Goal: Navigation & Orientation: Find specific page/section

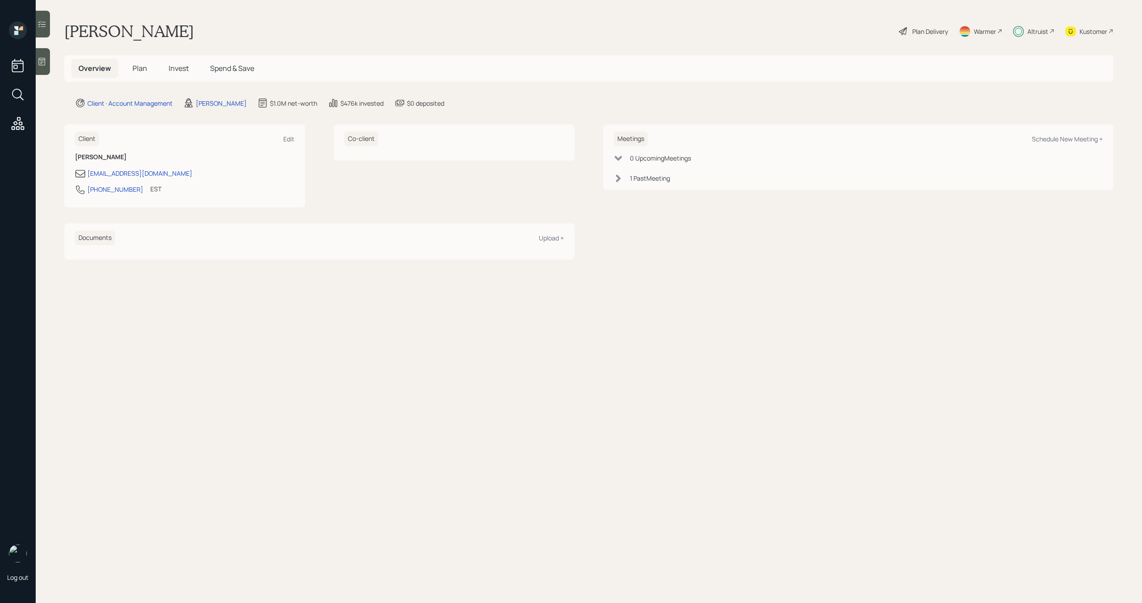
click at [1044, 33] on div "Altruist" at bounding box center [1038, 31] width 21 height 9
